Goal: Check status: Check status

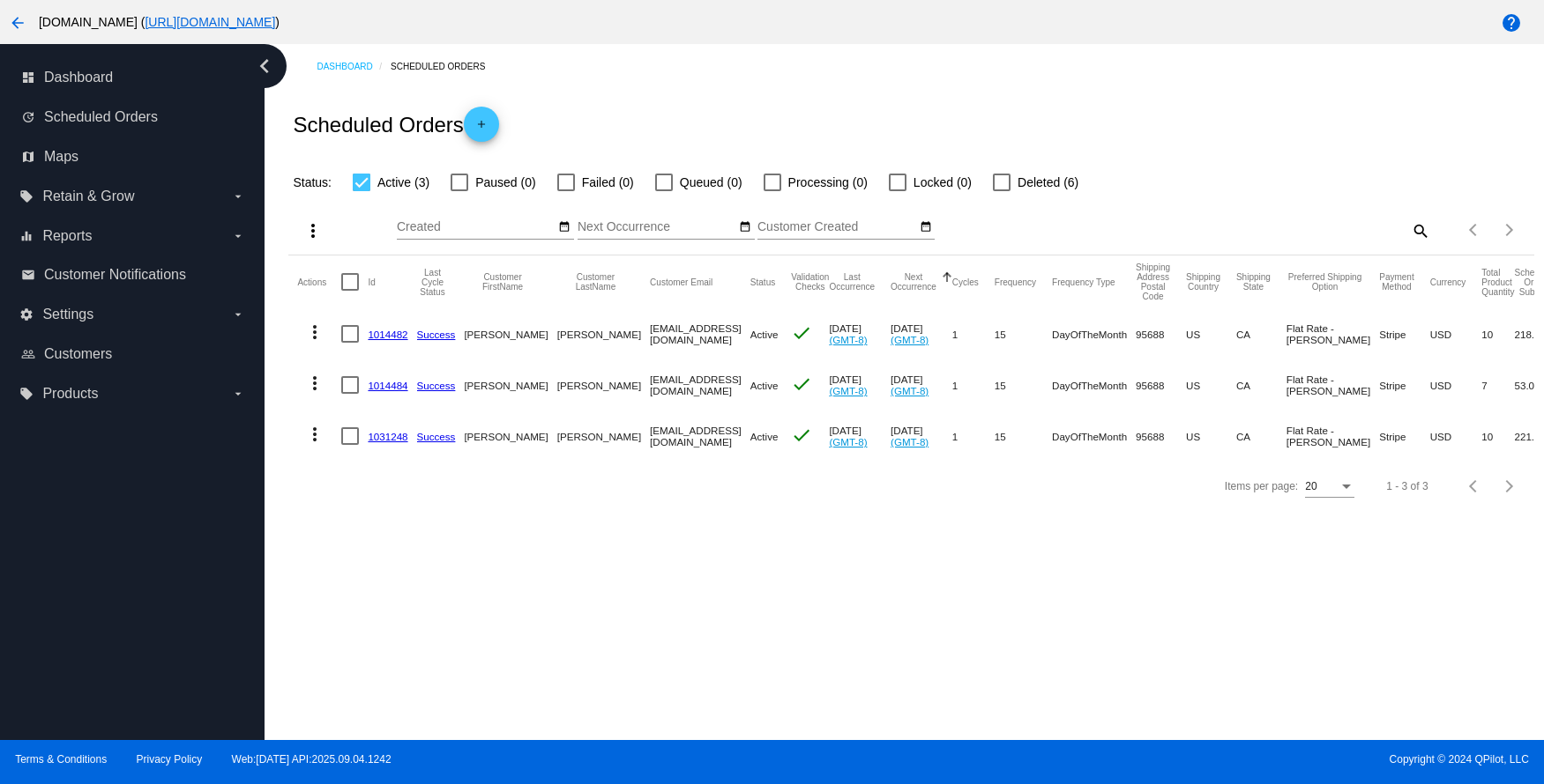
click at [360, 187] on div at bounding box center [361, 182] width 17 height 17
click at [360, 191] on input "Active (3)" at bounding box center [360, 191] width 1 height 1
checkbox input "false"
click at [557, 183] on div at bounding box center [566, 182] width 17 height 17
click at [566, 191] on input "Failed (0)" at bounding box center [566, 191] width 1 height 1
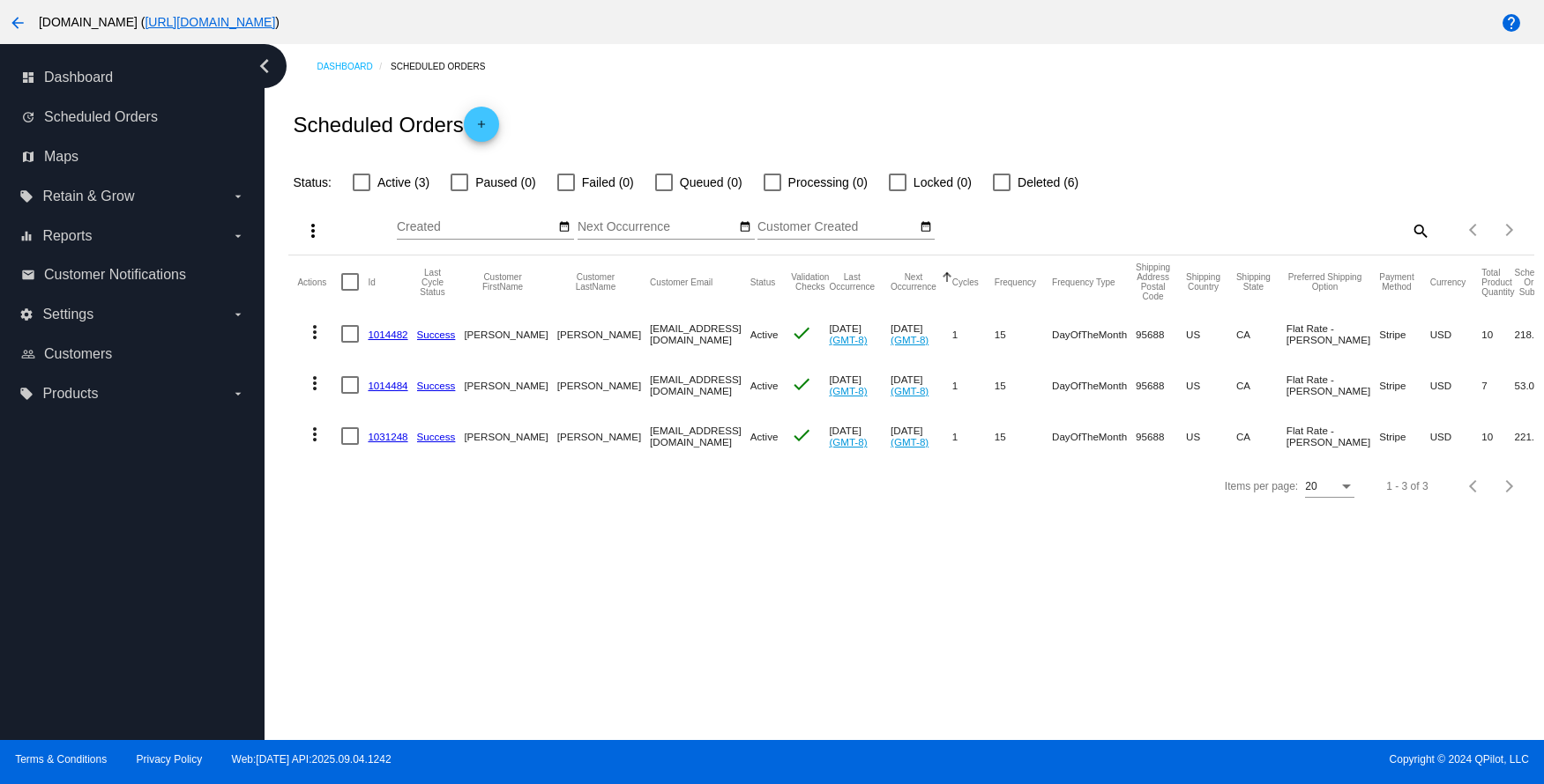
checkbox input "true"
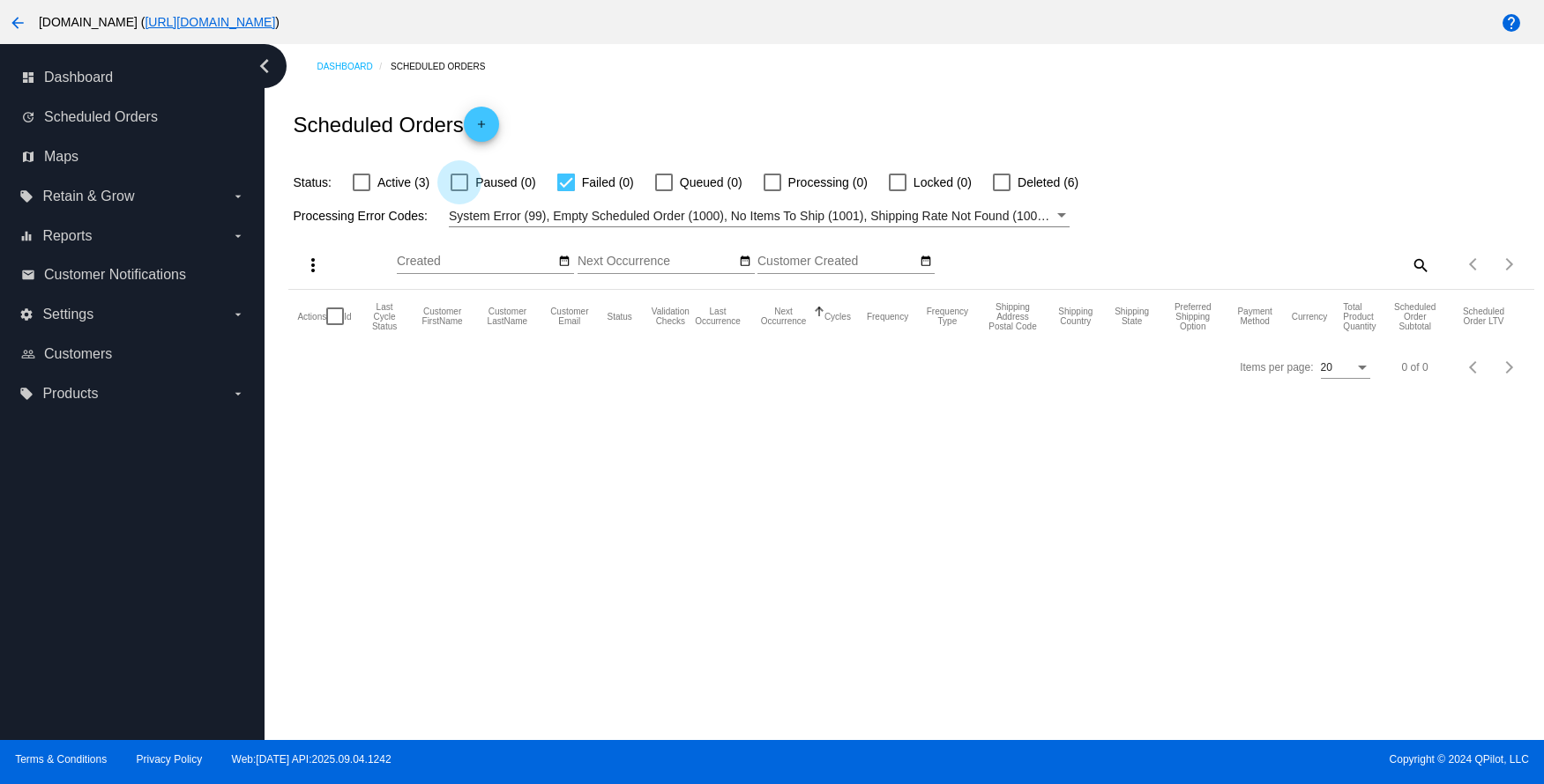
click at [461, 187] on div at bounding box center [459, 182] width 17 height 17
click at [460, 191] on input "Paused (0)" at bounding box center [459, 191] width 1 height 1
click at [461, 183] on div at bounding box center [459, 182] width 17 height 17
click at [460, 191] on input "Paused (0)" at bounding box center [459, 191] width 1 height 1
checkbox input "false"
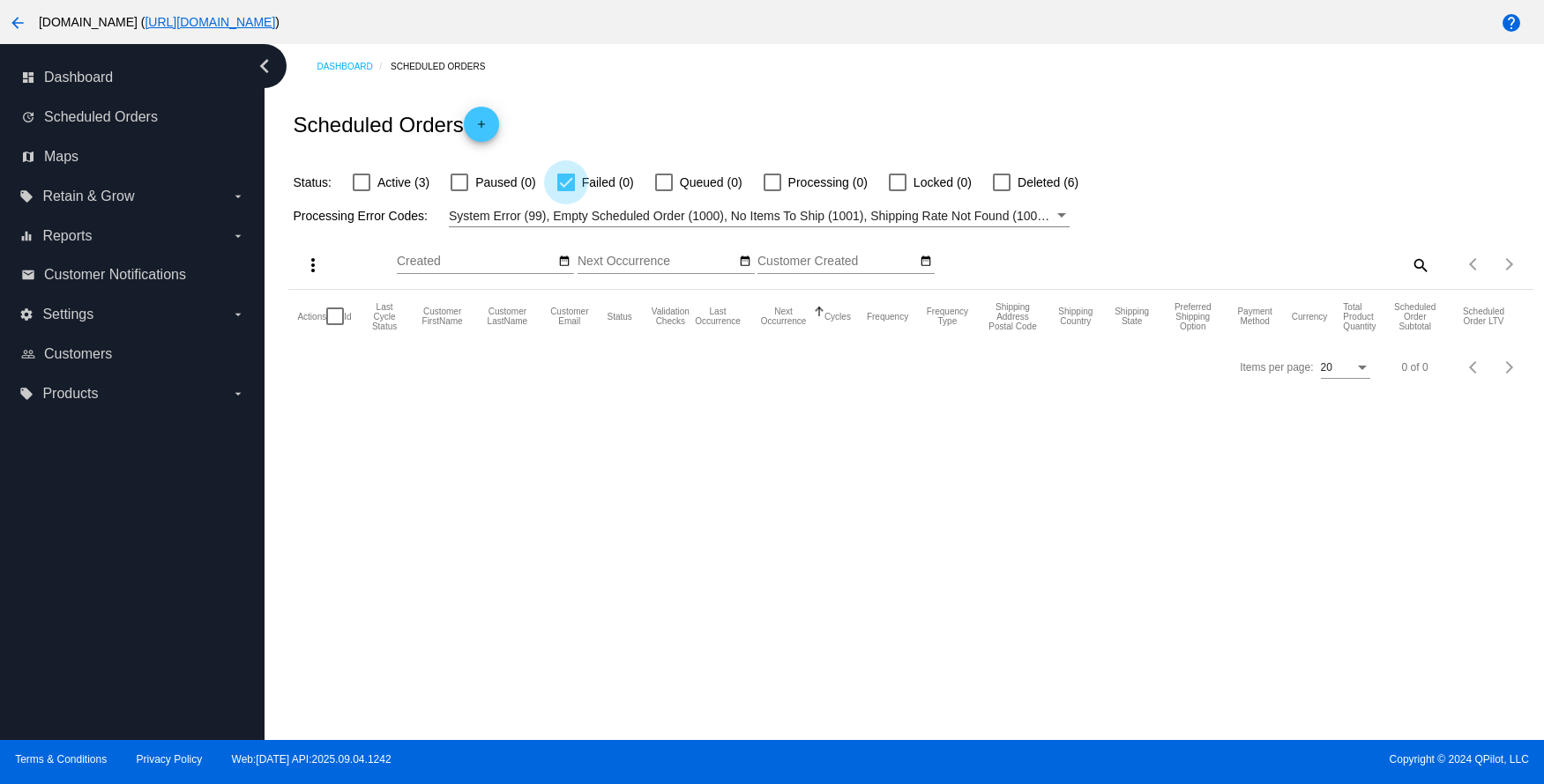
click at [565, 184] on div at bounding box center [566, 182] width 17 height 17
click at [566, 191] on input "Failed (0)" at bounding box center [566, 191] width 1 height 1
checkbox input "false"
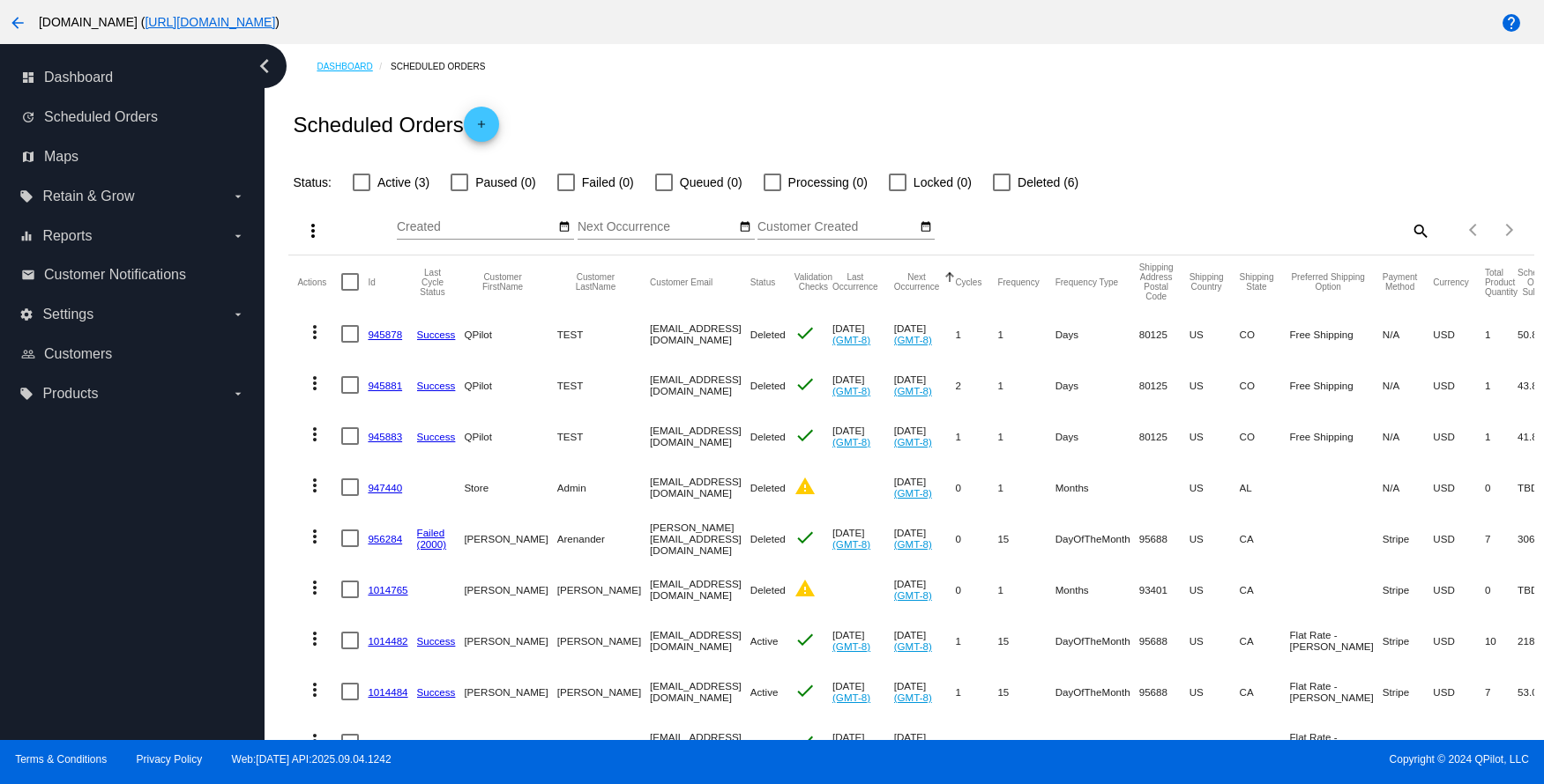
click at [346, 69] on link "Dashboard" at bounding box center [353, 67] width 74 height 28
